Goal: Task Accomplishment & Management: Manage account settings

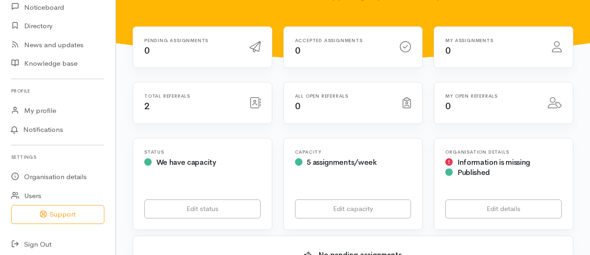
scroll to position [128, 0]
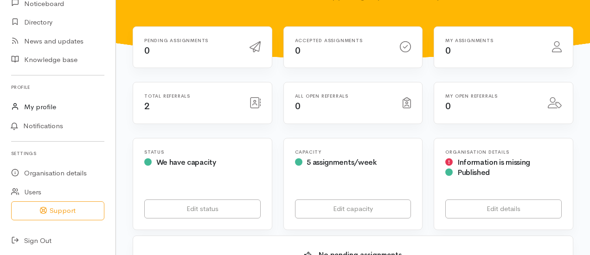
click at [46, 106] on link "My profile" at bounding box center [57, 107] width 115 height 19
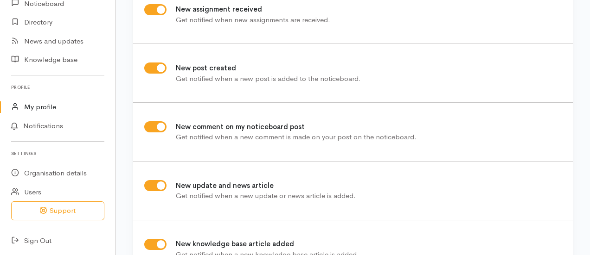
scroll to position [325, 0]
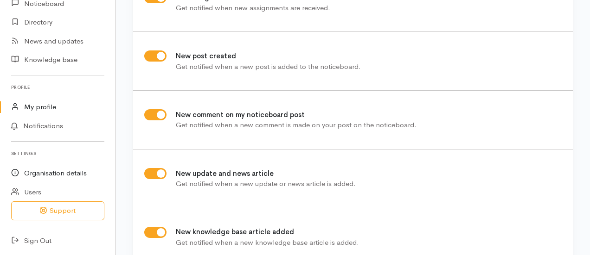
click at [55, 171] on link "Organisation details" at bounding box center [57, 173] width 115 height 19
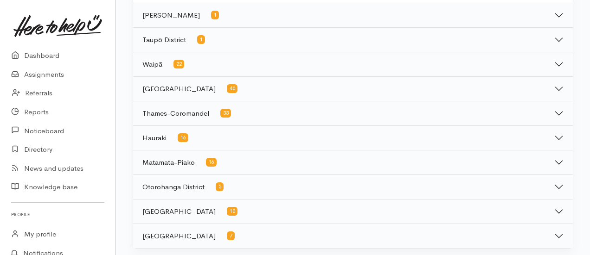
scroll to position [479, 0]
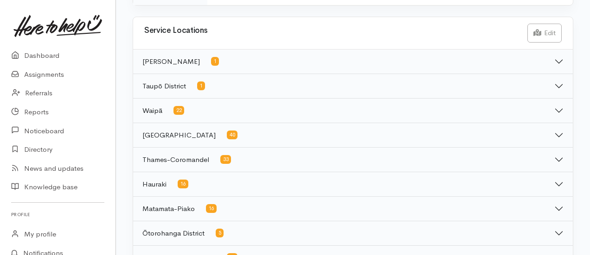
click at [232, 60] on button "[PERSON_NAME] 1" at bounding box center [353, 62] width 440 height 24
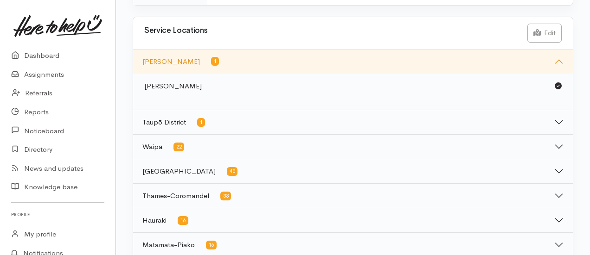
click at [233, 60] on button "[PERSON_NAME] 1" at bounding box center [353, 62] width 440 height 24
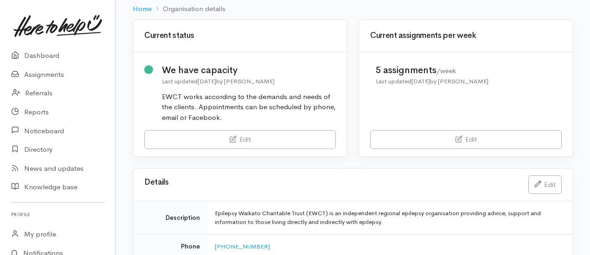
scroll to position [0, 0]
